Goal: Find specific page/section: Find specific page/section

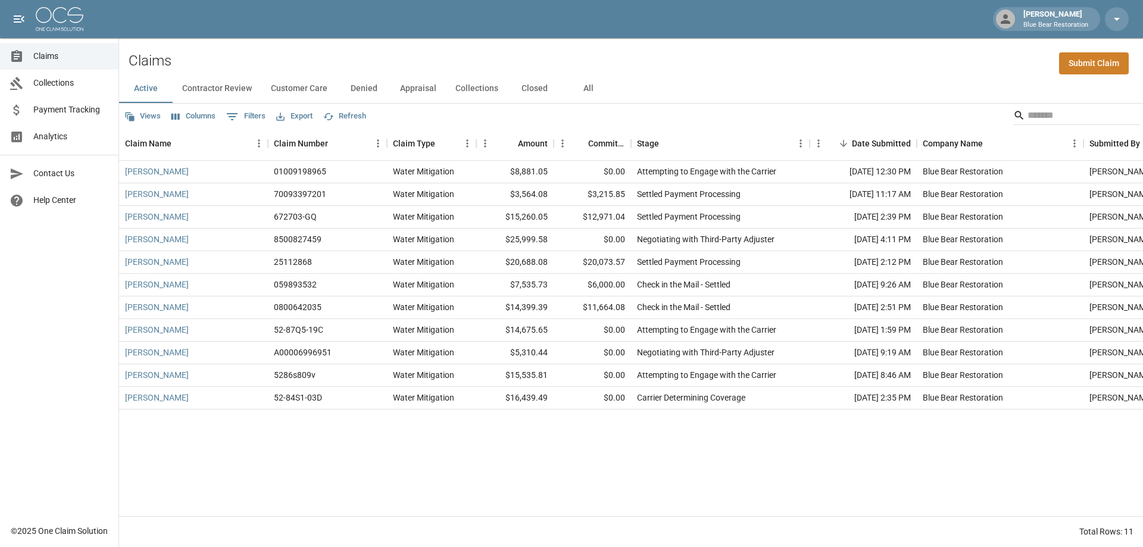
click at [293, 87] on button "Customer Care" at bounding box center [299, 88] width 76 height 29
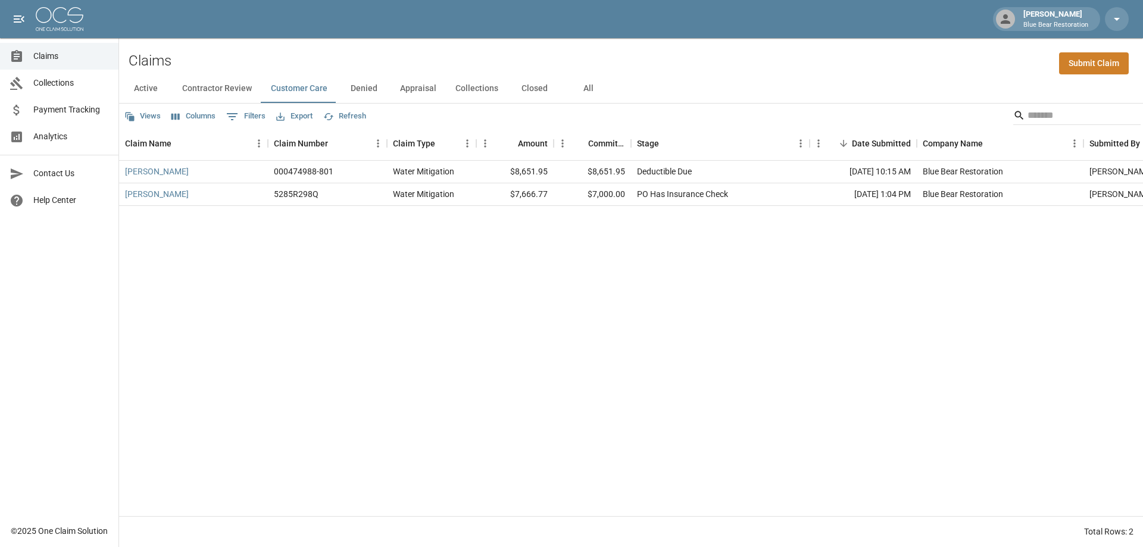
click at [243, 85] on button "Contractor Review" at bounding box center [217, 88] width 89 height 29
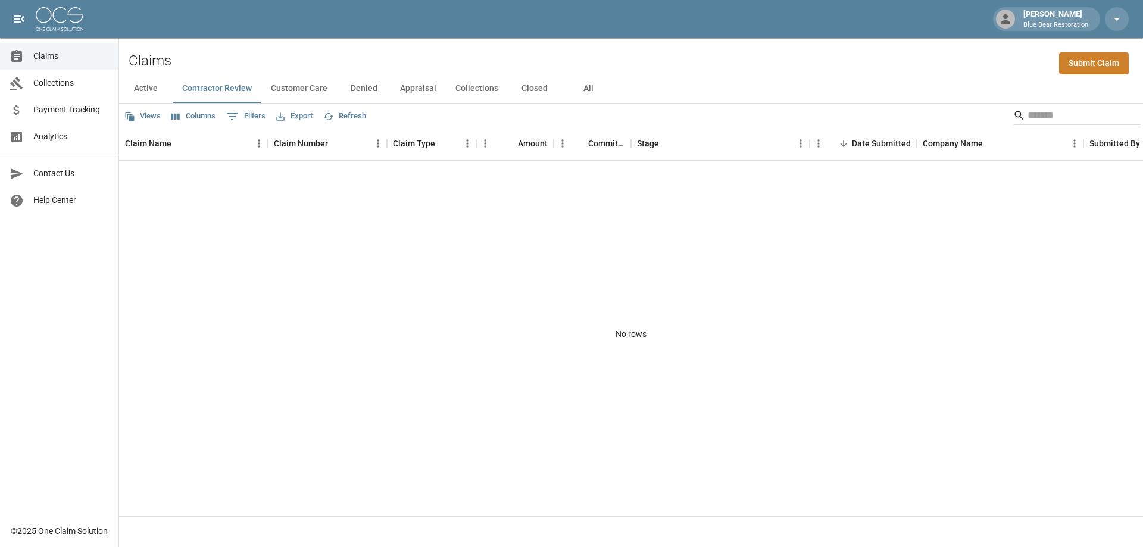
click at [543, 87] on button "Closed" at bounding box center [535, 88] width 54 height 29
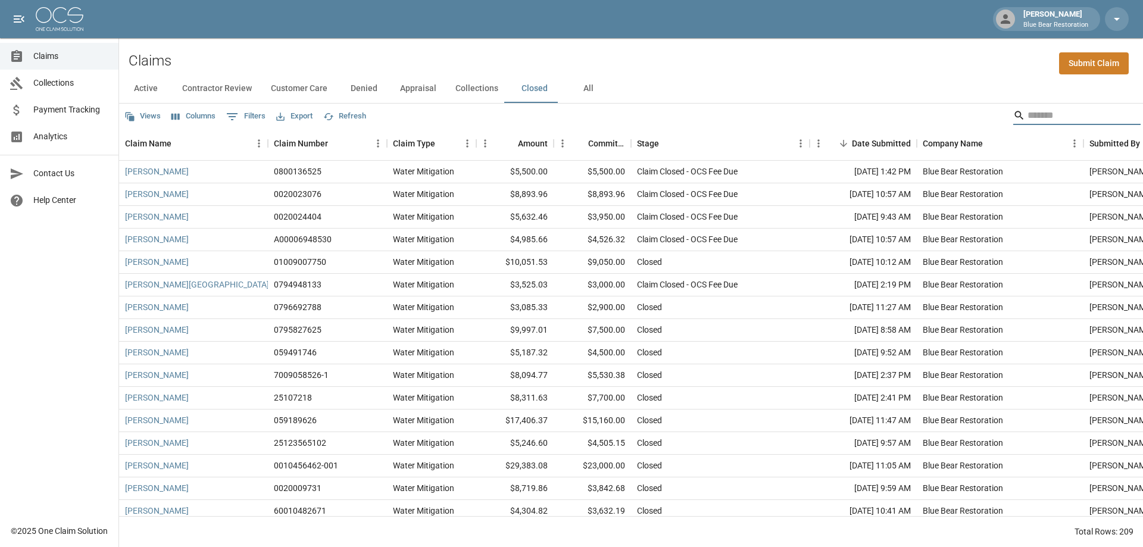
click at [1067, 114] on input "Search" at bounding box center [1074, 115] width 95 height 19
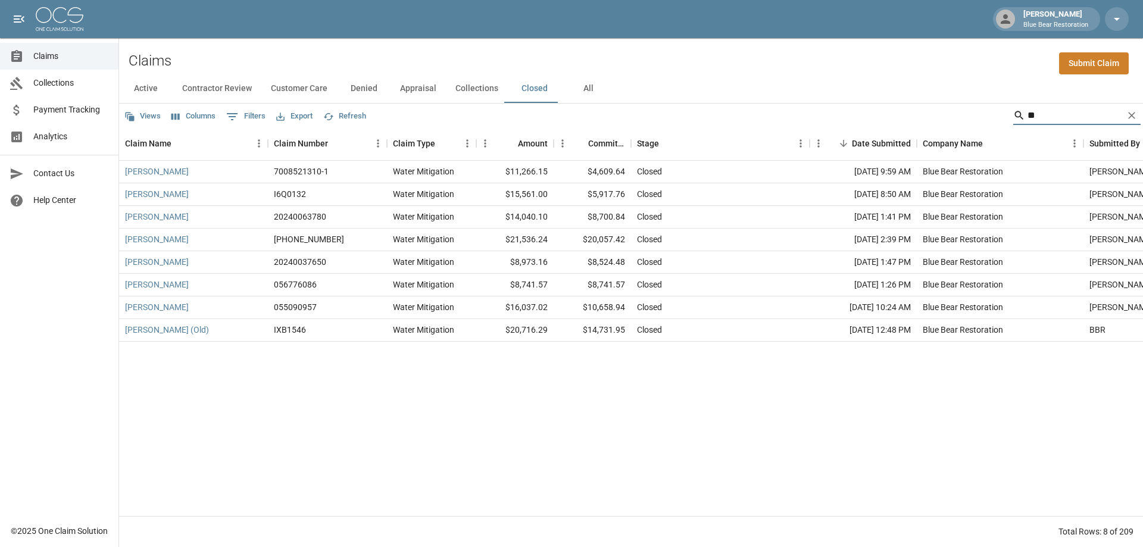
type input "*"
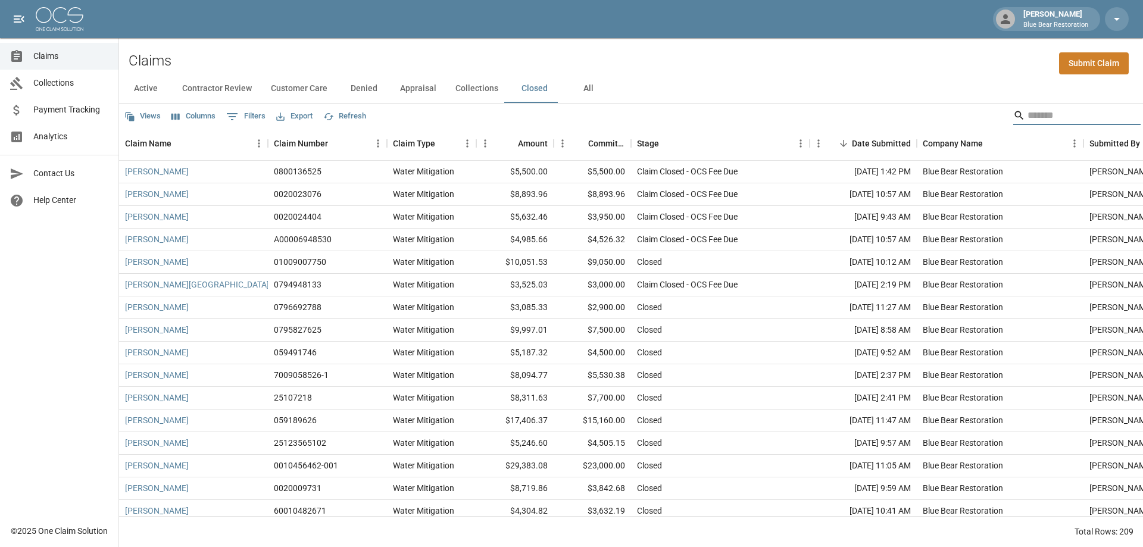
click at [585, 98] on button "All" at bounding box center [588, 88] width 54 height 29
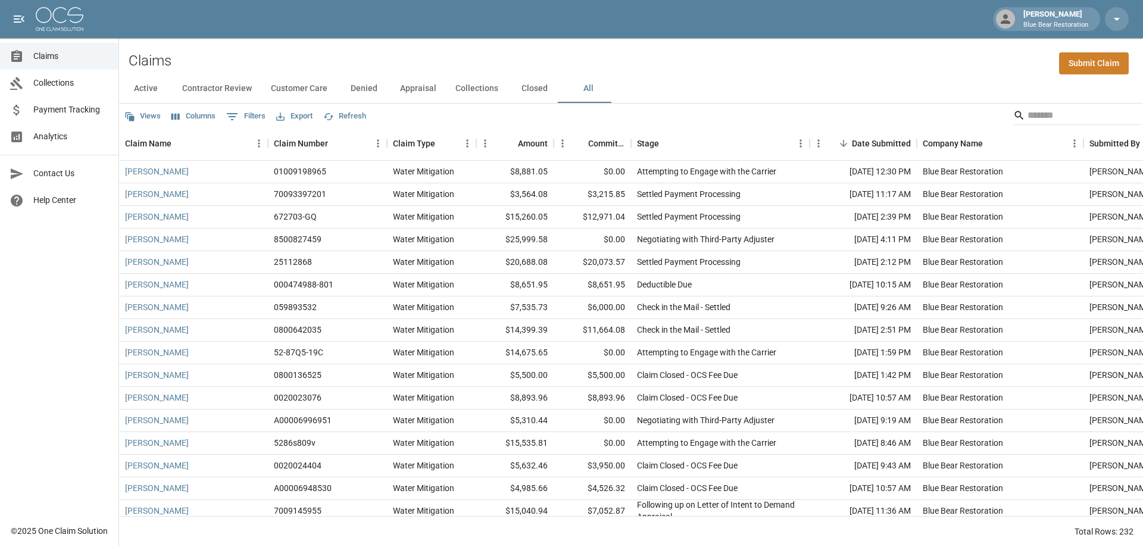
click at [1062, 110] on input "Search" at bounding box center [1074, 115] width 95 height 19
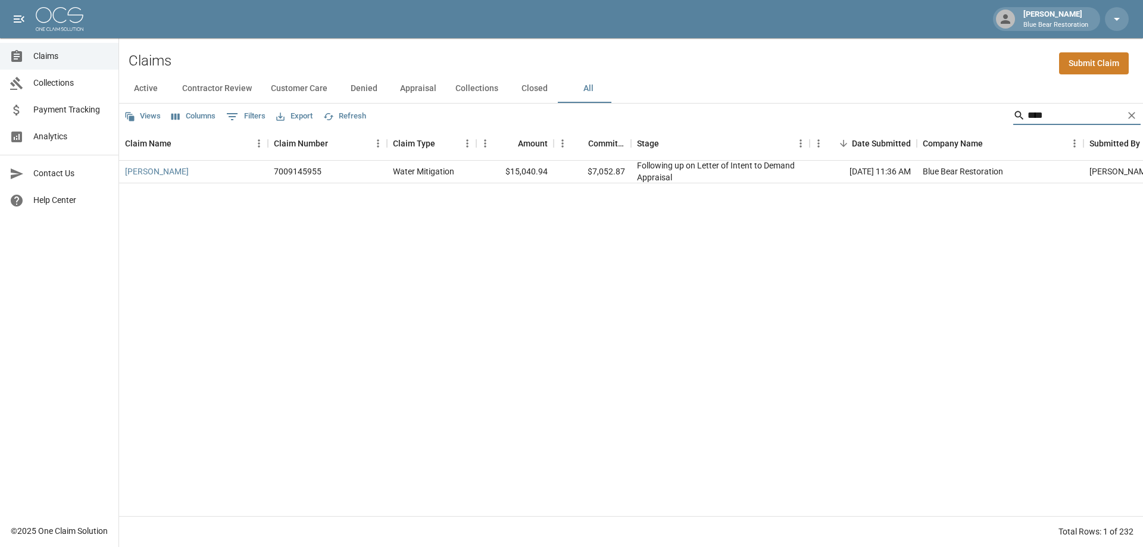
type input "****"
click at [58, 58] on span "Claims" at bounding box center [71, 56] width 76 height 12
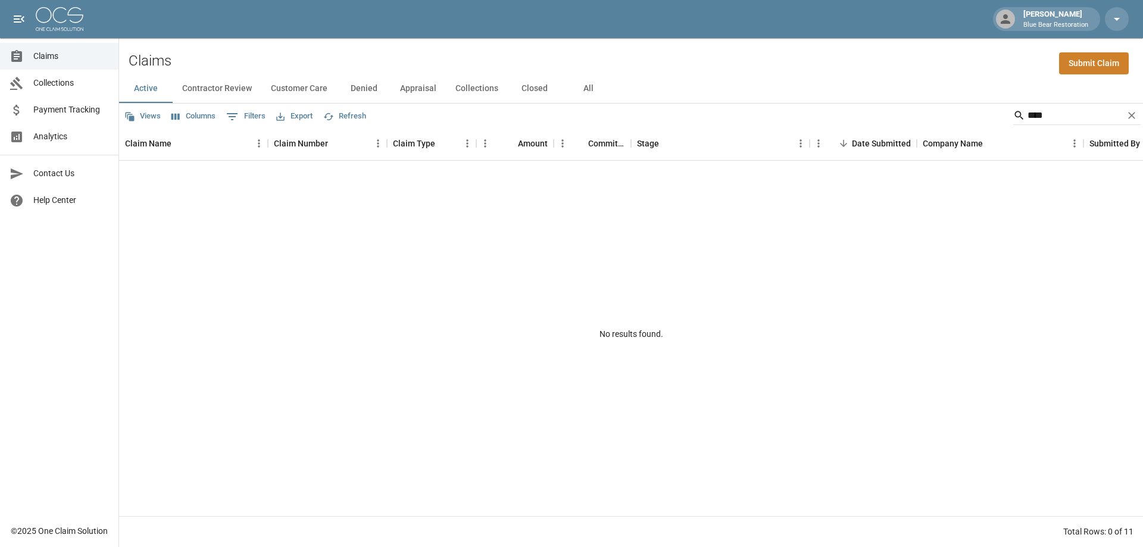
click at [56, 21] on img at bounding box center [60, 19] width 48 height 24
